Goal: Check status

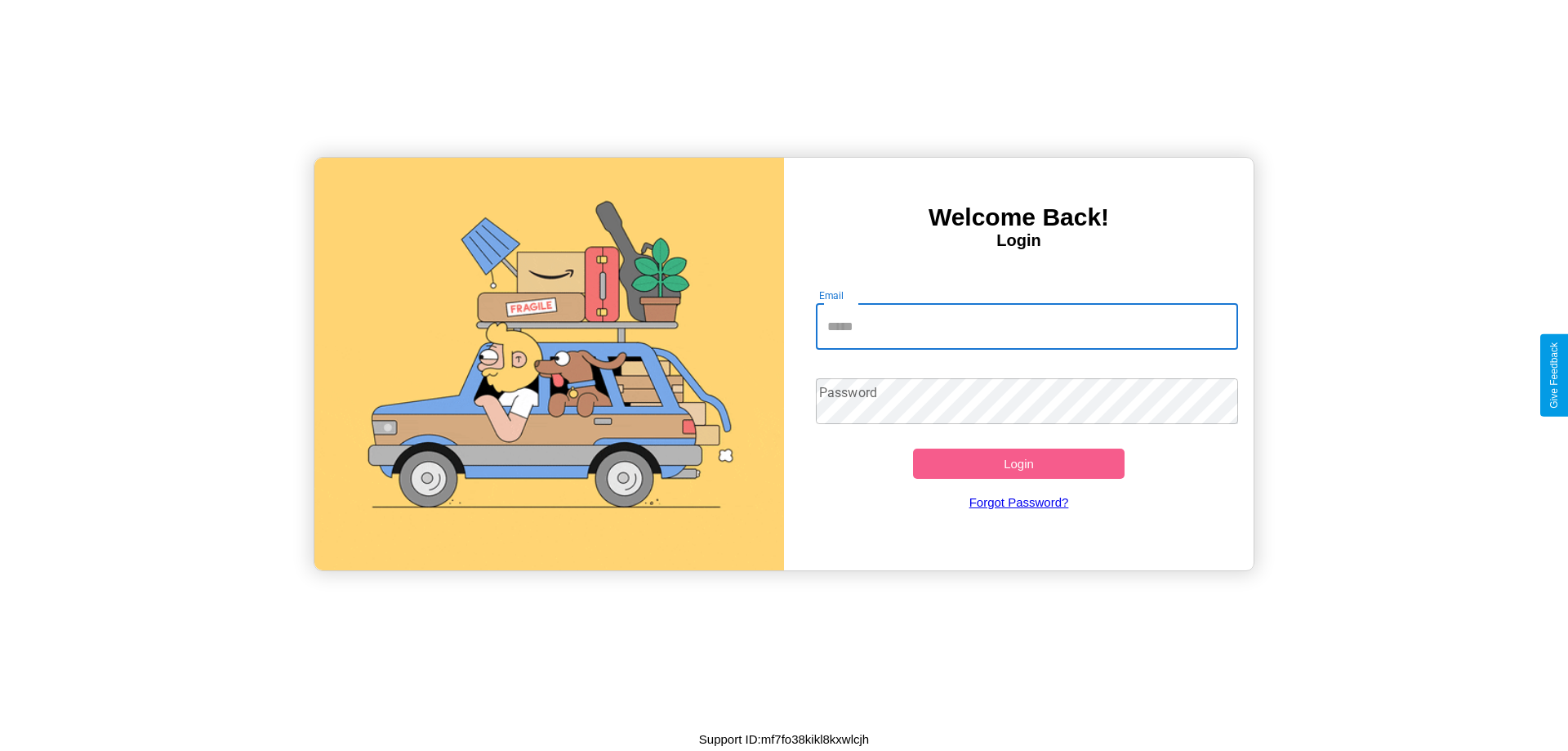
click at [1026, 326] on input "Email" at bounding box center [1026, 326] width 423 height 45
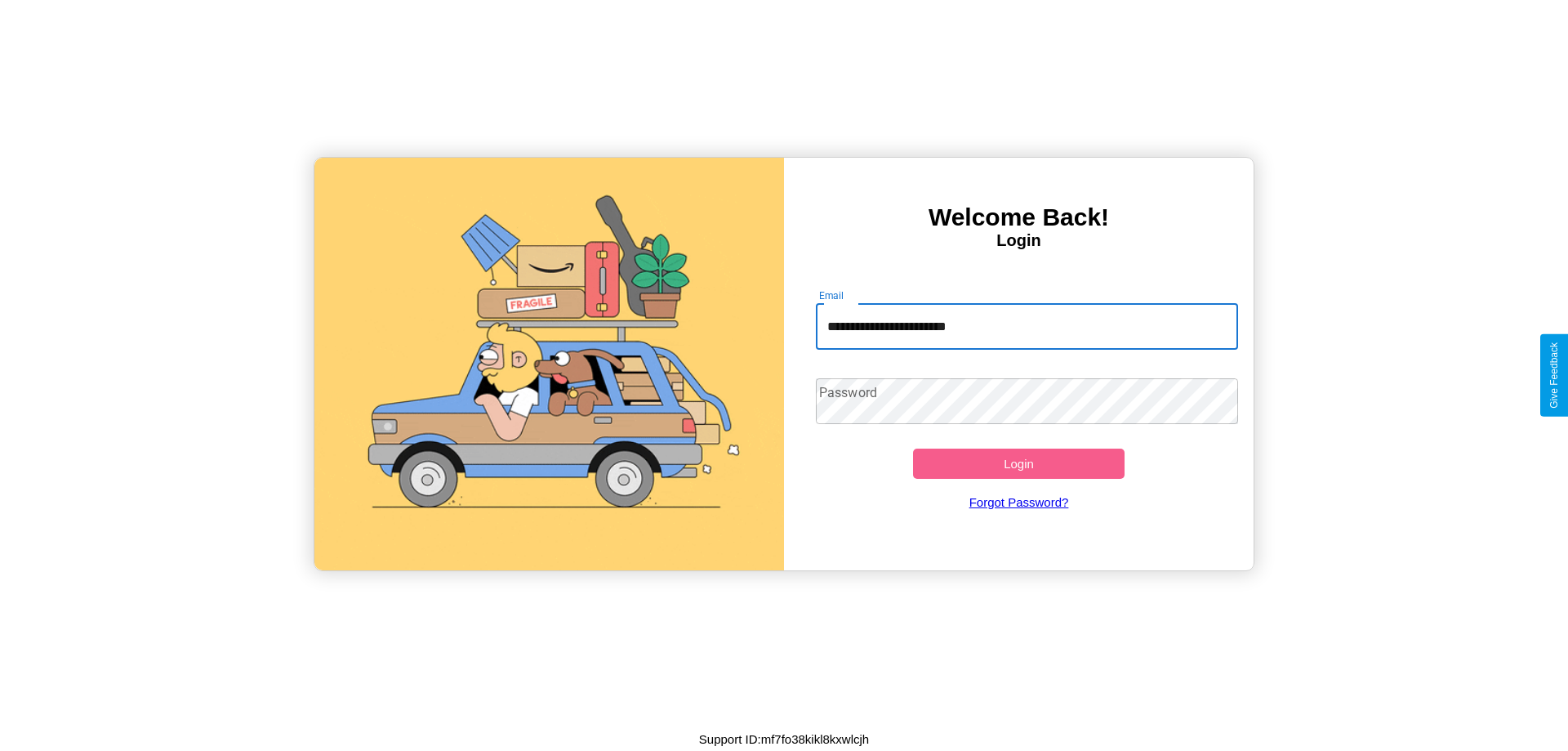
type input "**********"
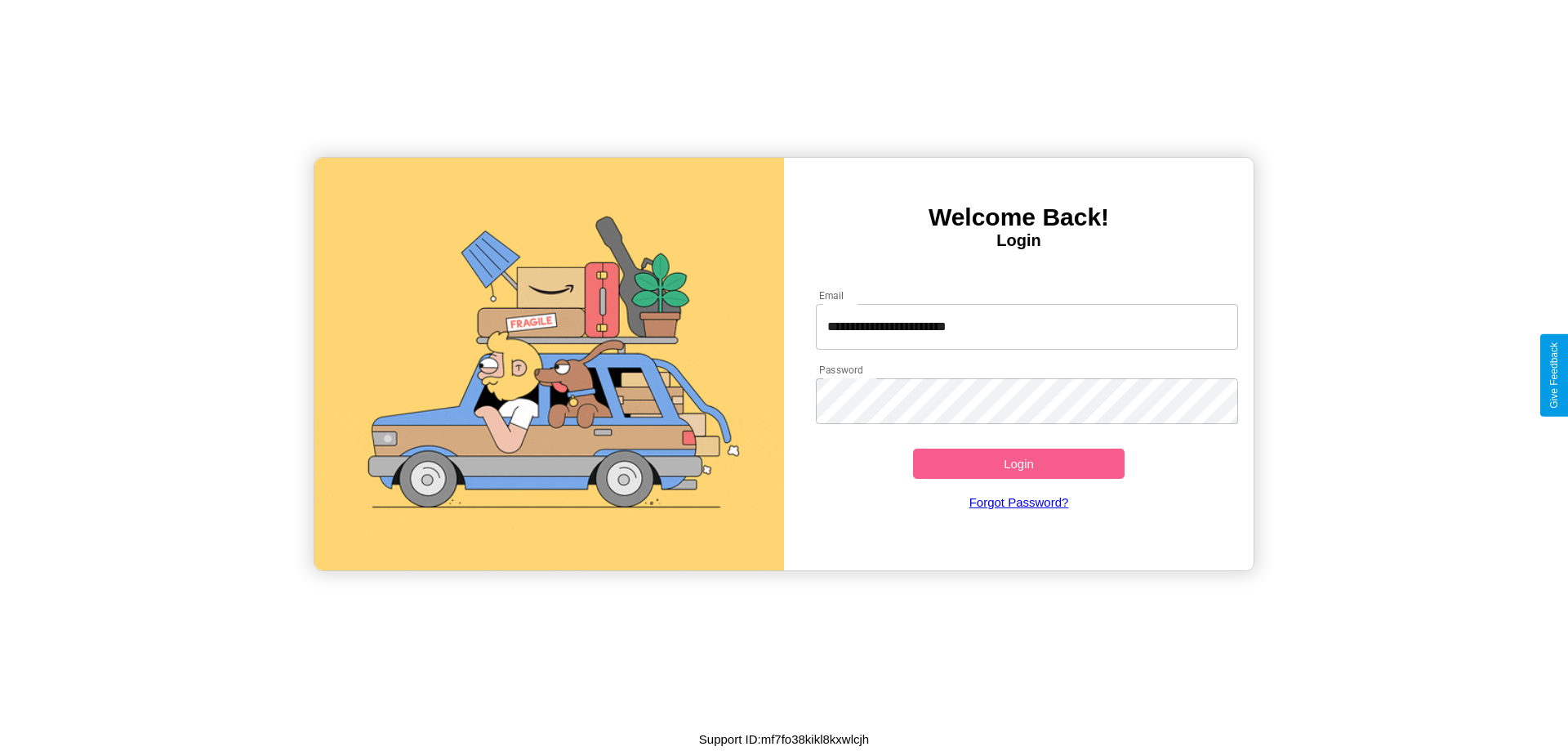
click at [1018, 463] on button "Login" at bounding box center [1018, 463] width 212 height 31
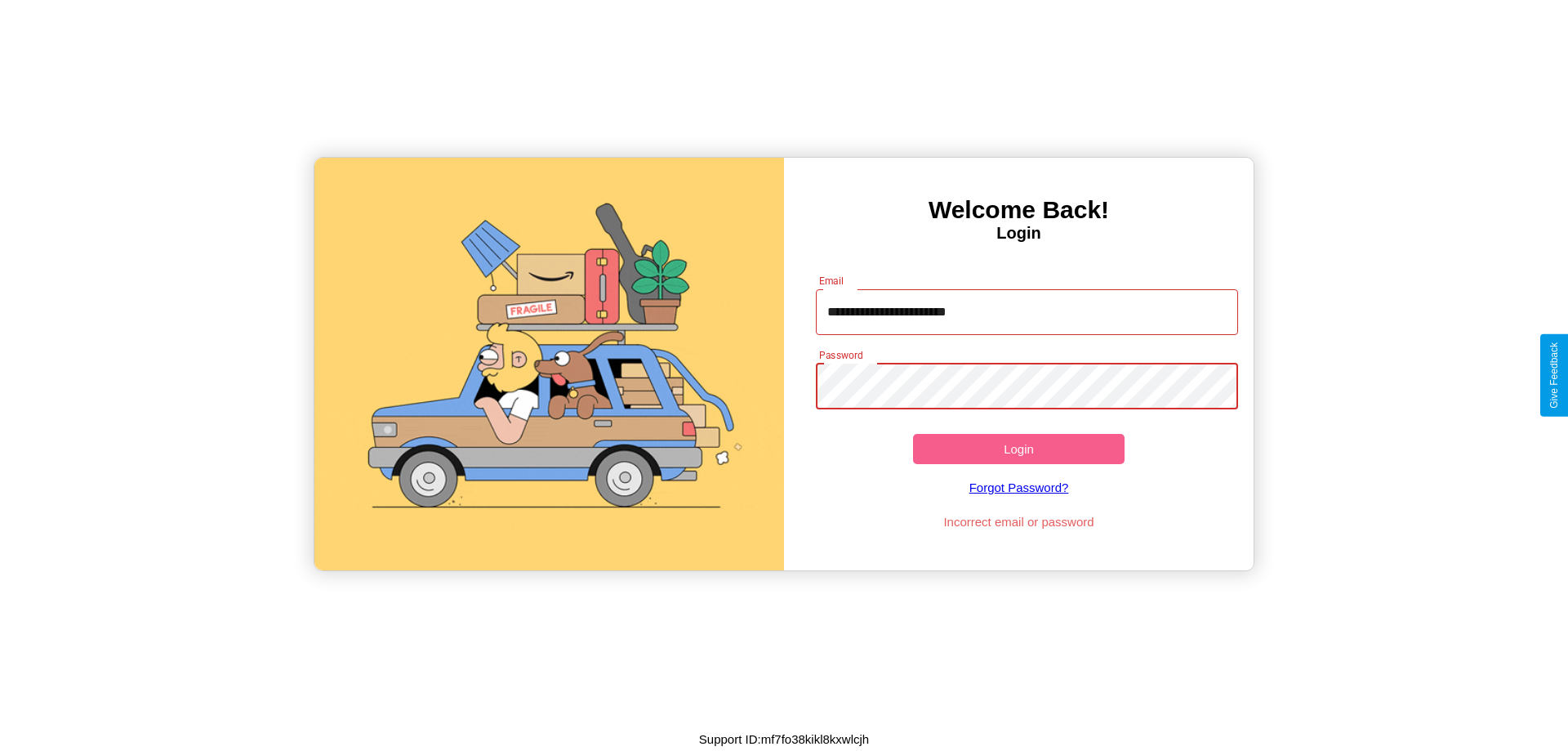
click at [1018, 448] on button "Login" at bounding box center [1018, 448] width 212 height 31
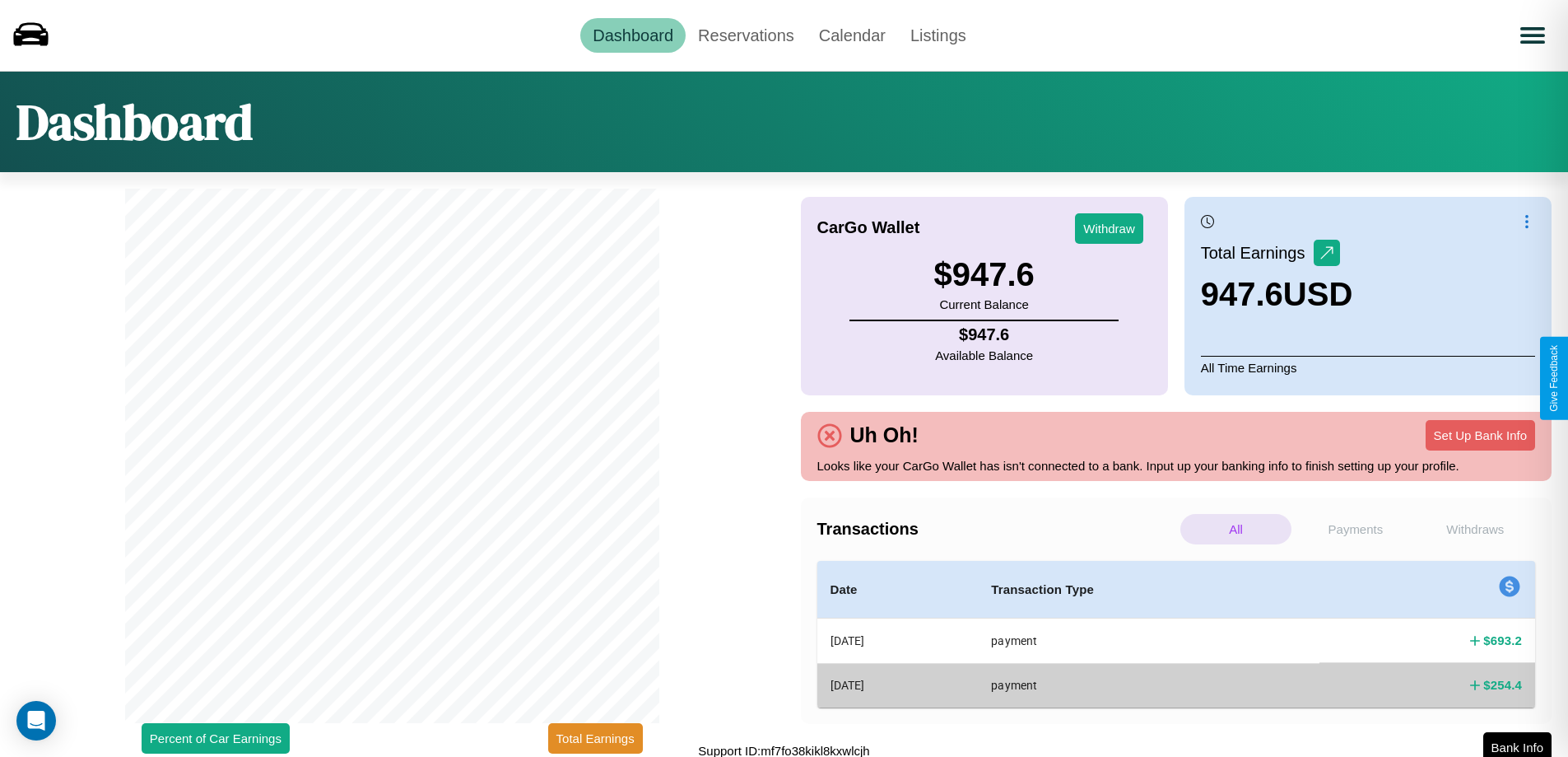
click at [1354, 529] on p "Payments" at bounding box center [1355, 529] width 111 height 31
click at [1475, 529] on p "Withdraws" at bounding box center [1476, 529] width 111 height 31
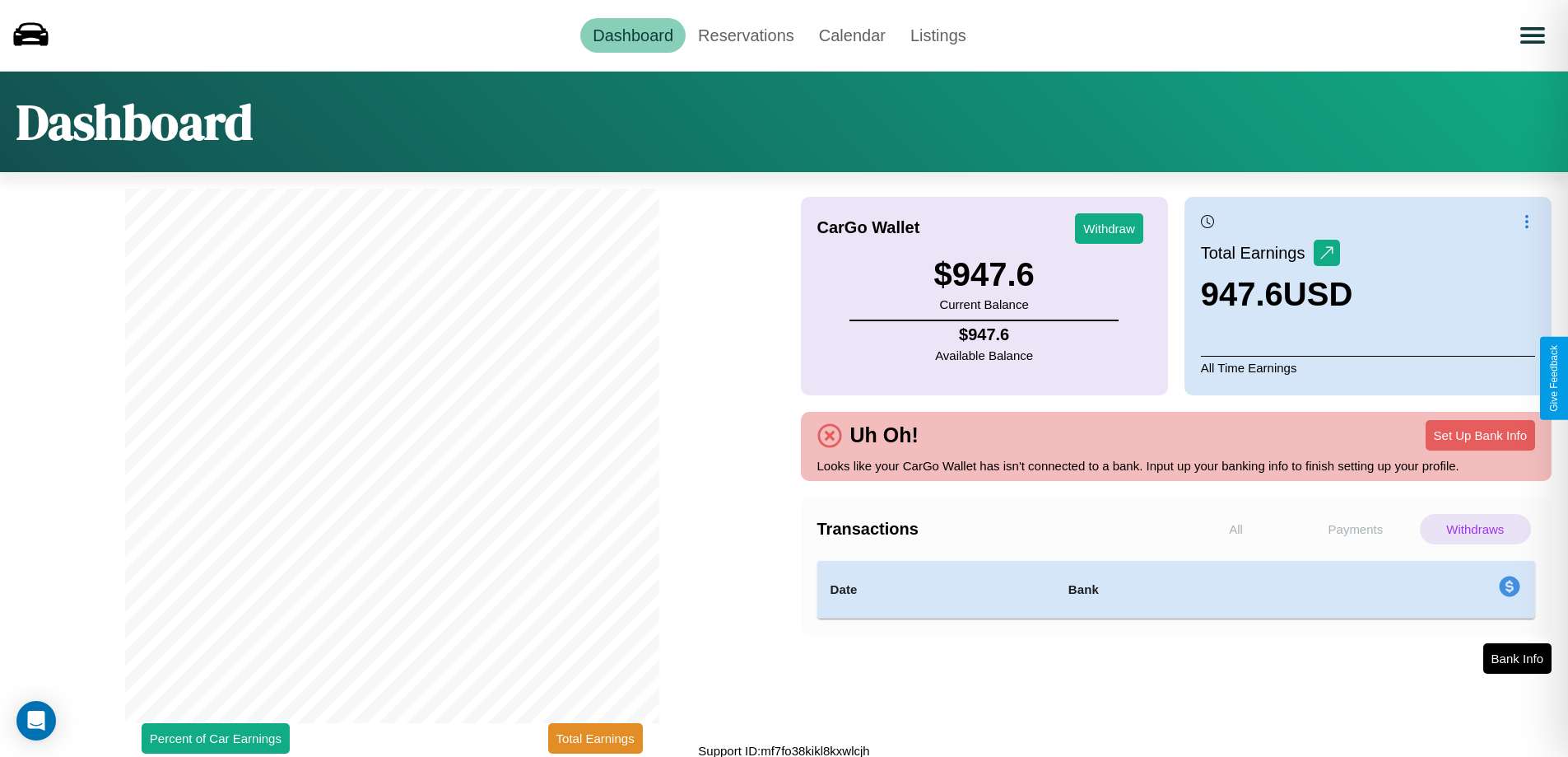
click at [1354, 529] on p "Payments" at bounding box center [1355, 529] width 111 height 31
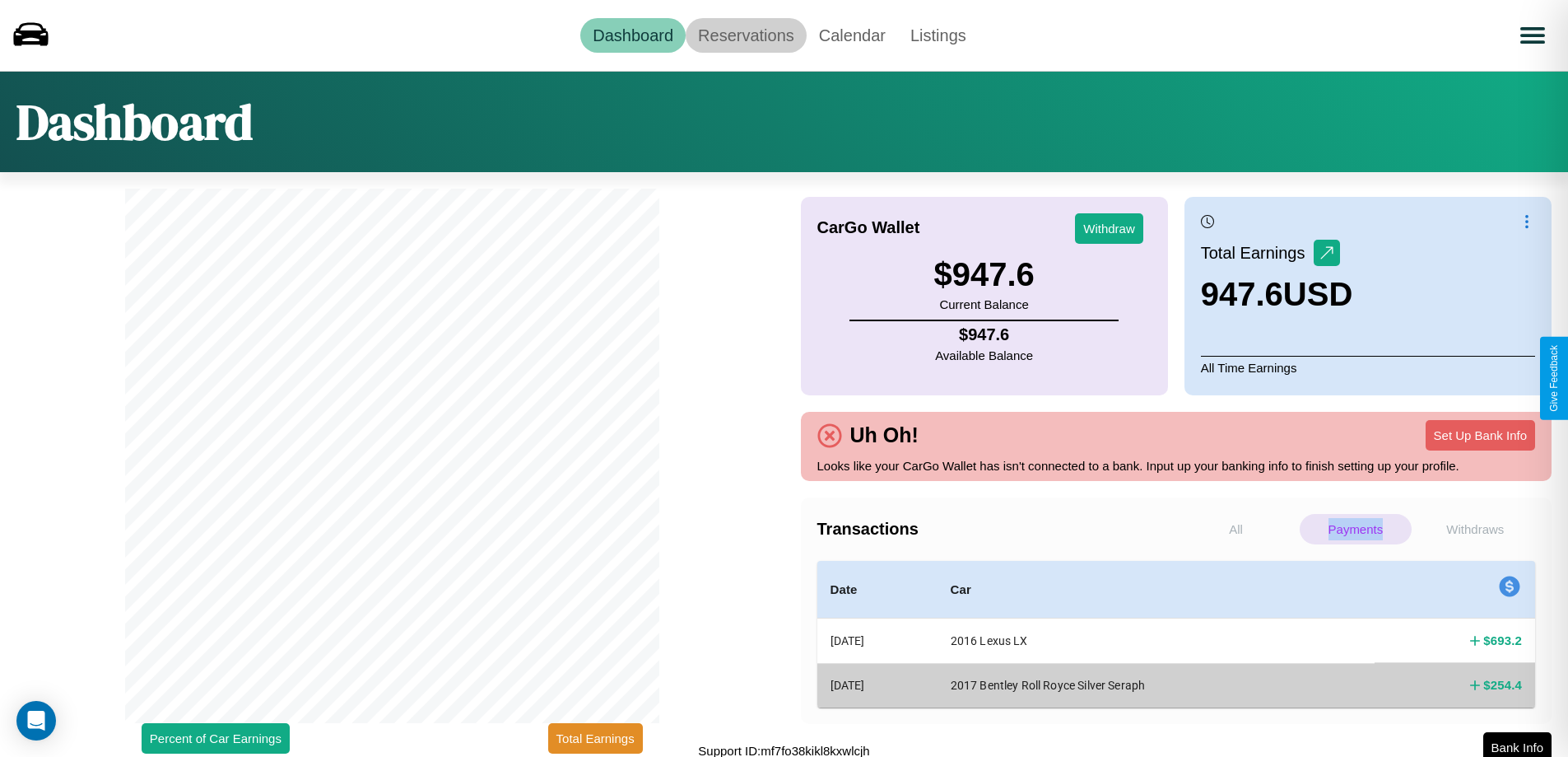
click at [746, 35] on link "Reservations" at bounding box center [747, 35] width 121 height 35
